Goal: Task Accomplishment & Management: Use online tool/utility

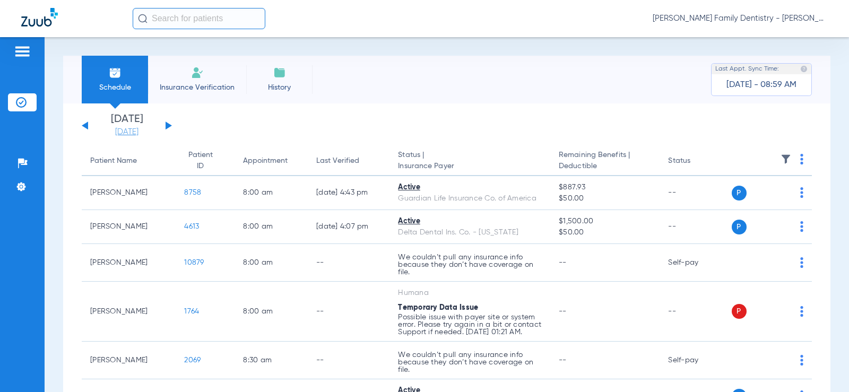
click at [121, 131] on link "[DATE]" at bounding box center [127, 132] width 64 height 11
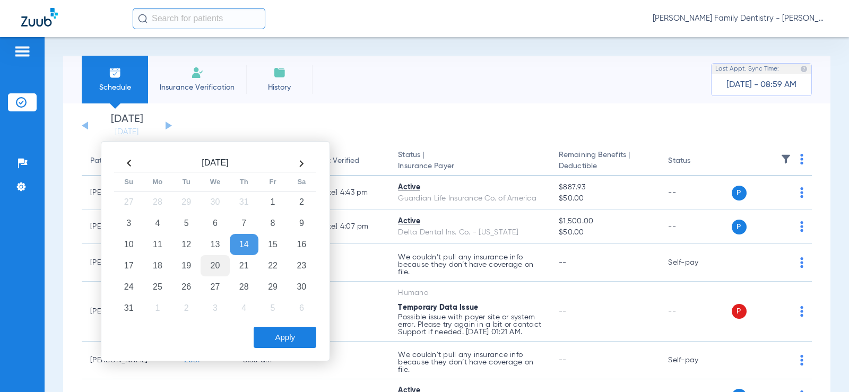
click at [215, 261] on td "20" at bounding box center [214, 265] width 29 height 21
click at [278, 332] on button "Apply" at bounding box center [285, 337] width 63 height 21
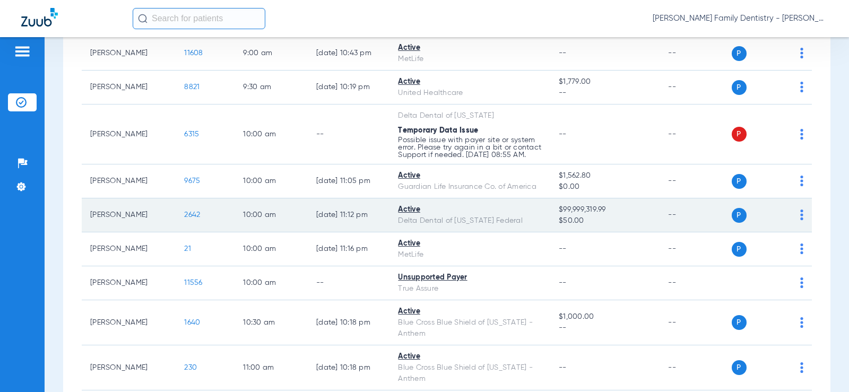
scroll to position [636, 0]
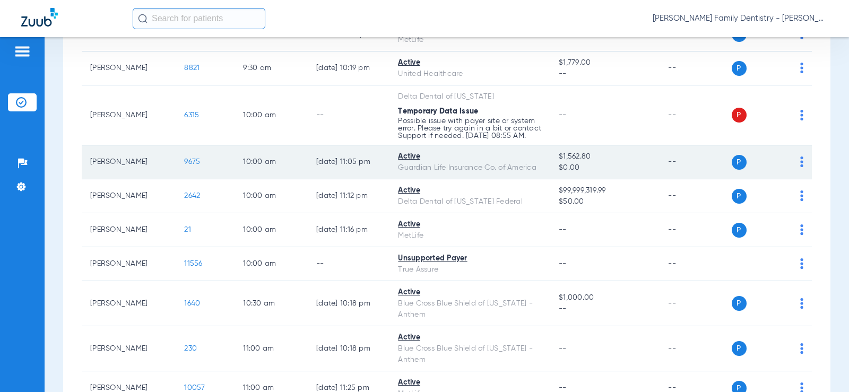
click at [800, 167] on img at bounding box center [801, 161] width 3 height 11
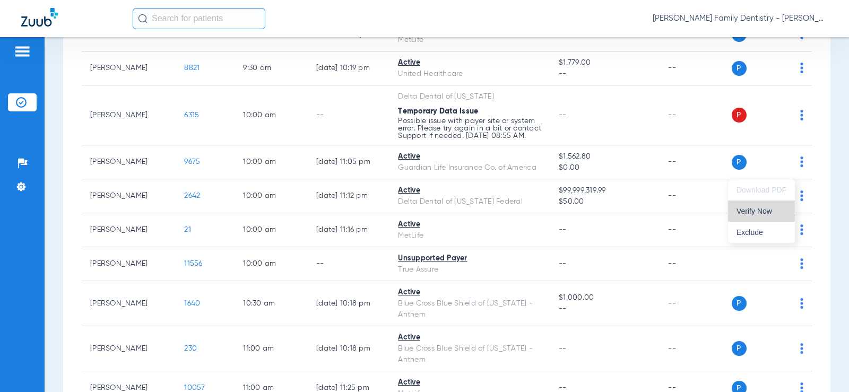
click at [769, 212] on span "Verify Now" at bounding box center [761, 210] width 50 height 7
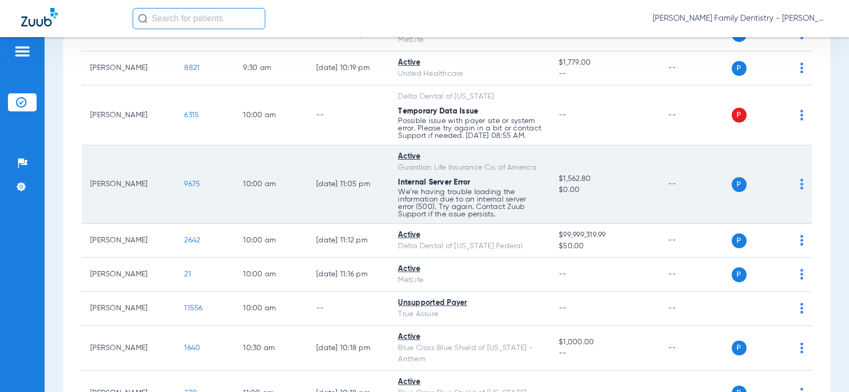
click at [795, 194] on td "P S" at bounding box center [771, 184] width 81 height 79
click at [800, 189] on img at bounding box center [801, 184] width 3 height 11
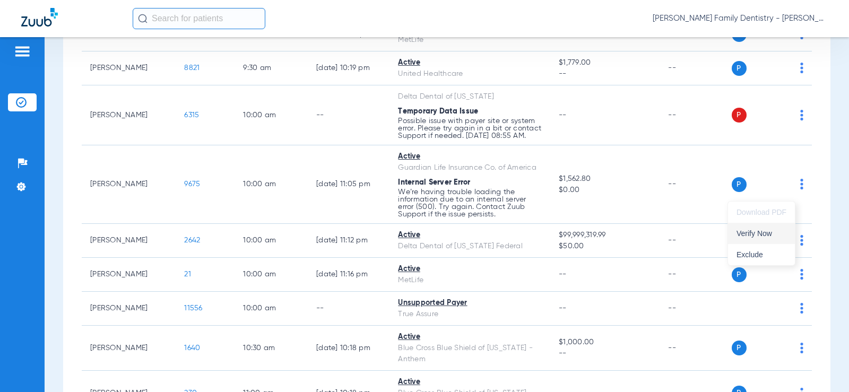
click at [771, 230] on span "Verify Now" at bounding box center [761, 233] width 50 height 7
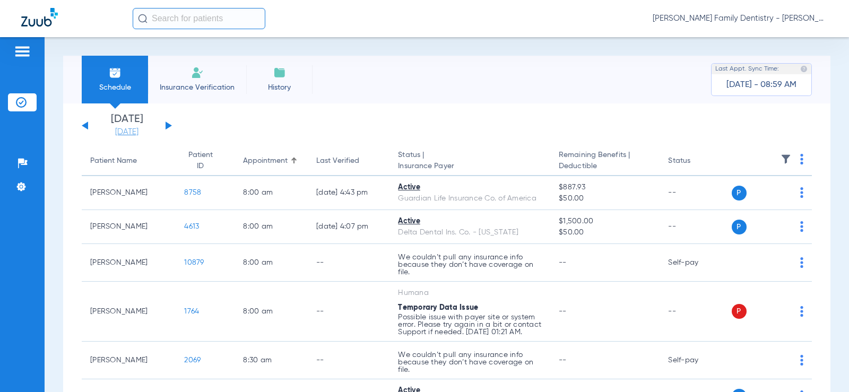
click at [129, 135] on link "[DATE]" at bounding box center [127, 132] width 64 height 11
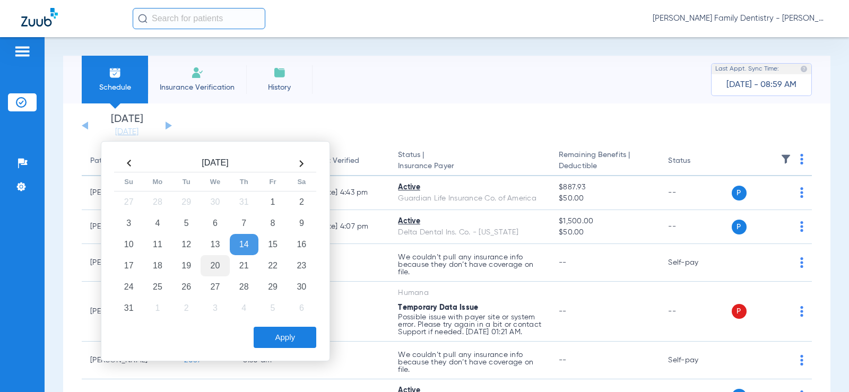
click at [214, 260] on td "20" at bounding box center [214, 265] width 29 height 21
click at [275, 344] on button "Apply" at bounding box center [285, 337] width 63 height 21
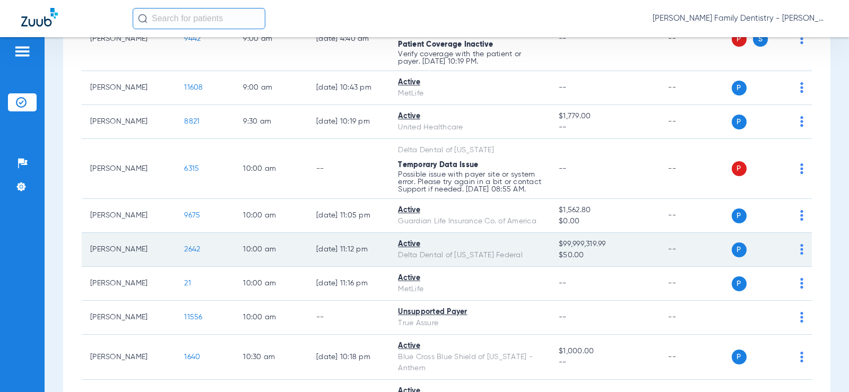
scroll to position [583, 0]
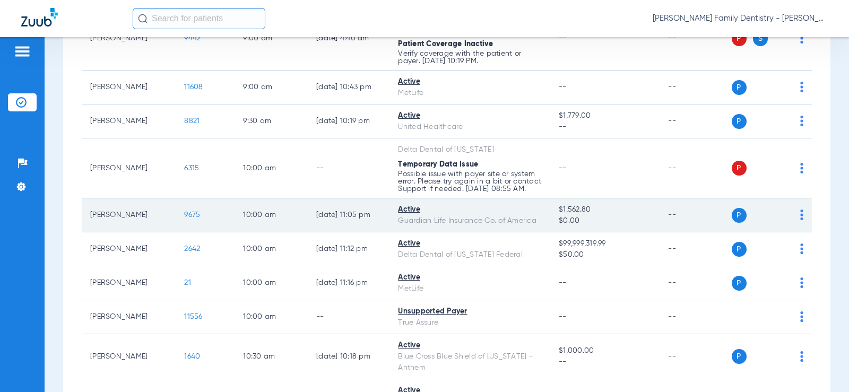
click at [791, 223] on div "P S" at bounding box center [767, 215] width 72 height 15
click at [800, 220] on img at bounding box center [801, 215] width 3 height 11
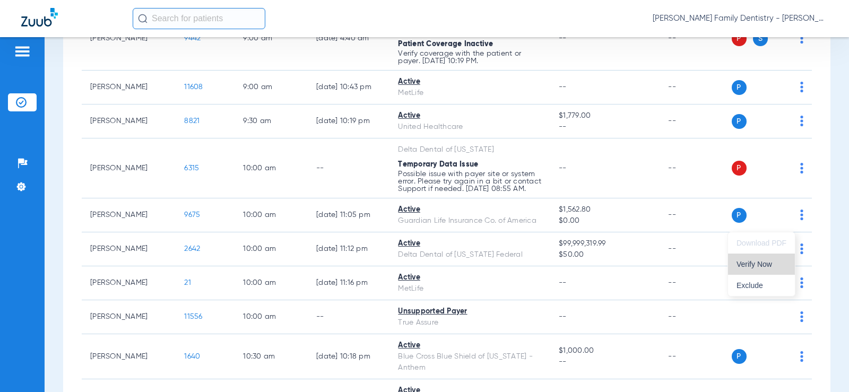
click at [762, 269] on button "Verify Now" at bounding box center [761, 264] width 67 height 21
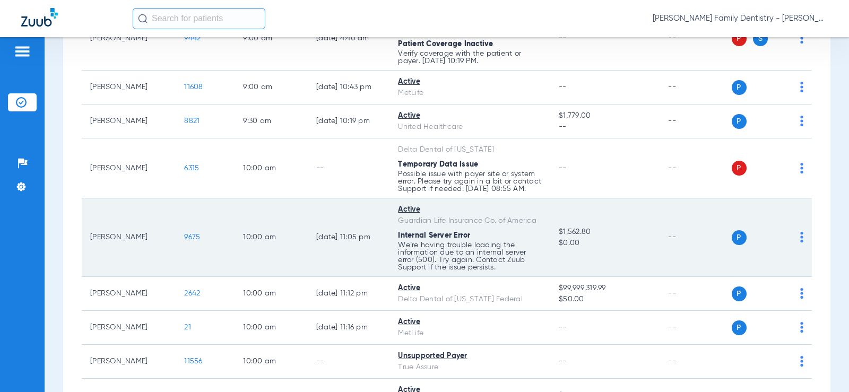
scroll to position [636, 0]
